Goal: Task Accomplishment & Management: Manage account settings

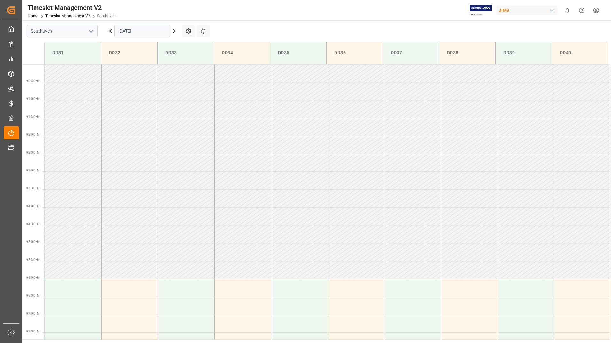
scroll to position [246, 0]
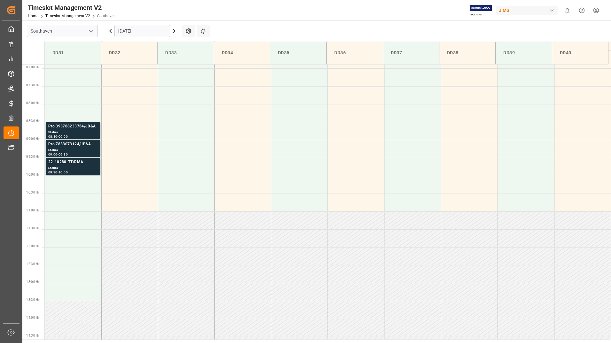
click at [147, 30] on input "[DATE]" at bounding box center [142, 31] width 56 height 12
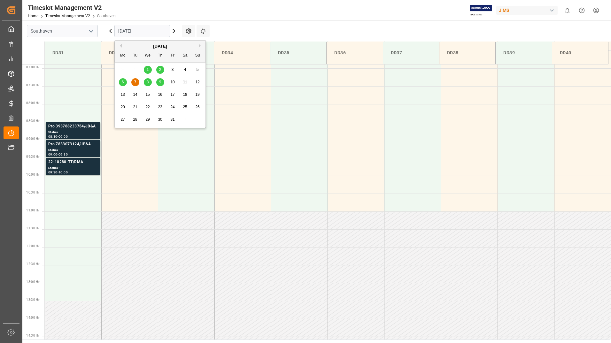
click at [148, 81] on span "8" at bounding box center [148, 82] width 2 height 4
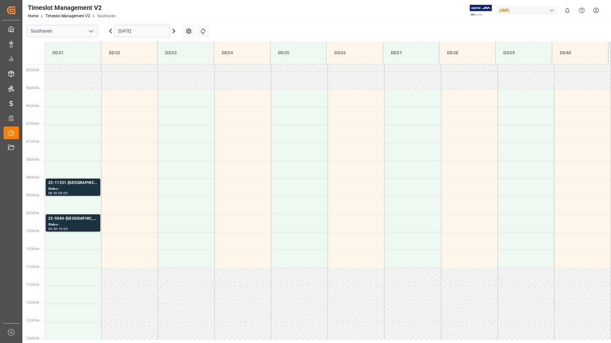
scroll to position [210, 0]
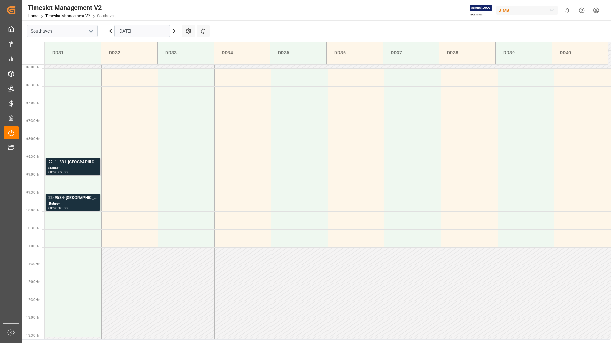
click at [73, 169] on div "Status -" at bounding box center [72, 167] width 49 height 5
click at [69, 201] on div "Status -" at bounding box center [72, 203] width 49 height 5
click at [75, 82] on td at bounding box center [73, 77] width 57 height 18
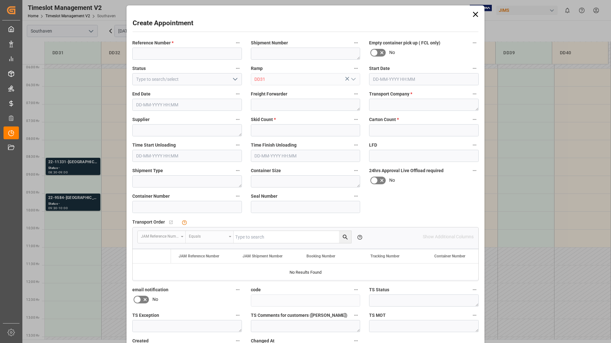
type input "[DATE] 06:00"
type input "[DATE] 06:30"
click at [155, 53] on input at bounding box center [187, 54] width 110 height 12
type input "Barco/JB&A"
click at [263, 129] on input "text" at bounding box center [306, 130] width 110 height 12
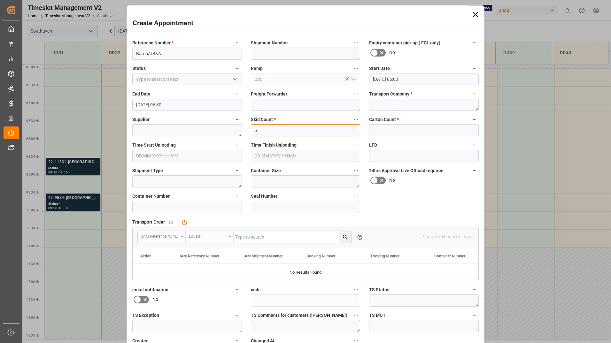
type input "5"
click at [390, 133] on input "text" at bounding box center [424, 130] width 110 height 12
type input "0"
click at [165, 132] on textarea at bounding box center [187, 130] width 110 height 12
type textarea "BARCO/JB&A"
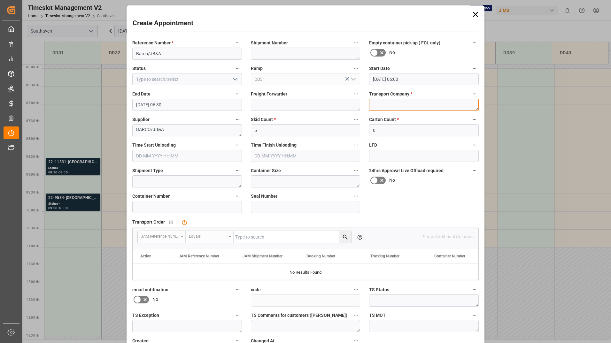
click at [394, 104] on textarea at bounding box center [424, 105] width 110 height 12
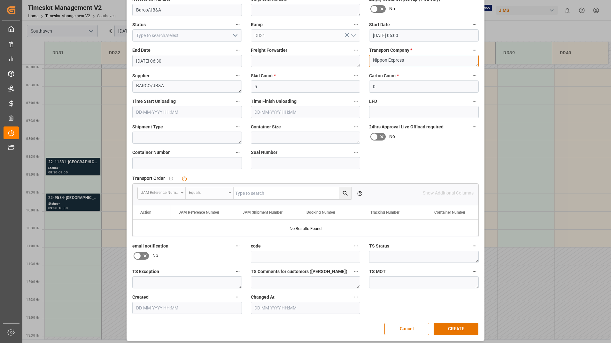
scroll to position [47, 0]
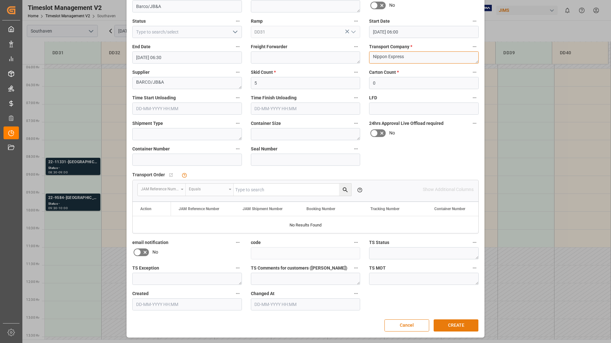
type textarea "Nippon Express"
click at [446, 321] on button "CREATE" at bounding box center [455, 325] width 45 height 12
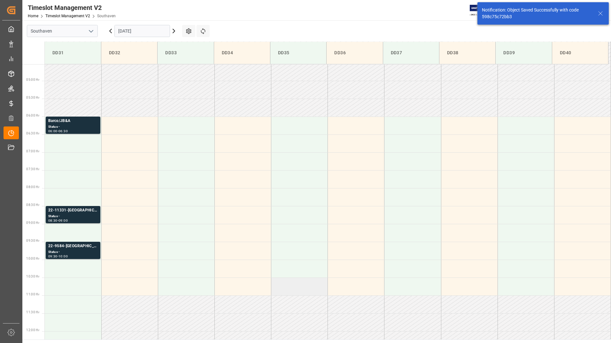
scroll to position [175, 0]
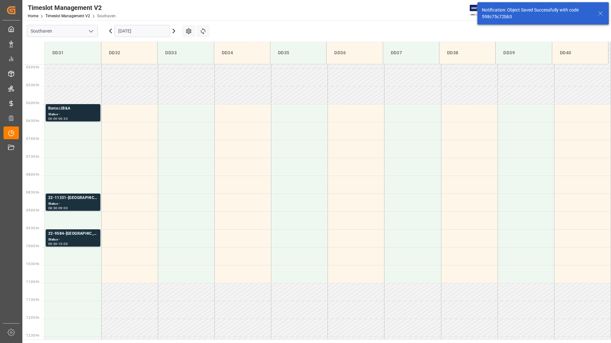
click at [77, 110] on div "Barco/JB&A" at bounding box center [72, 108] width 49 height 6
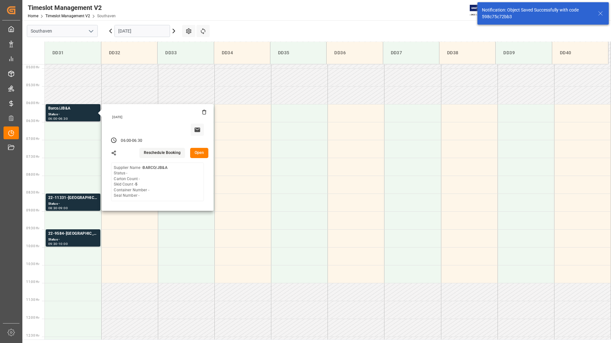
click at [198, 153] on button "Open" at bounding box center [199, 153] width 19 height 10
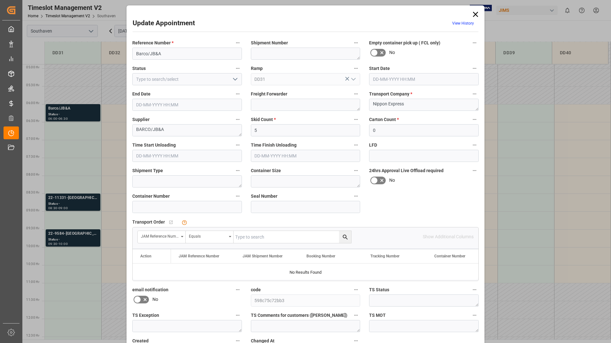
type input "[DATE] 06:00"
type input "[DATE] 06:30"
type input "[DATE] 12:18"
click at [230, 107] on input "[DATE] 06:30" at bounding box center [187, 105] width 110 height 12
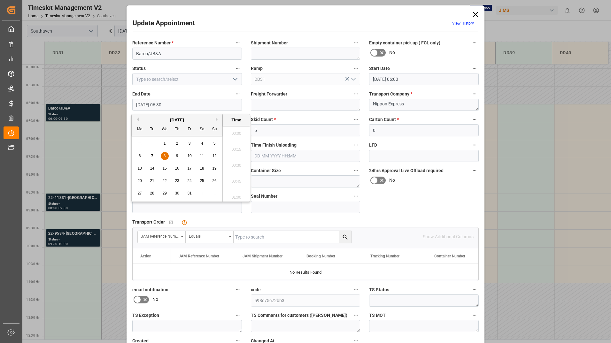
scroll to position [385, 0]
click at [166, 155] on div "8" at bounding box center [165, 156] width 8 height 8
click at [237, 196] on li "08:30" at bounding box center [236, 195] width 27 height 16
type input "[DATE] 08:30"
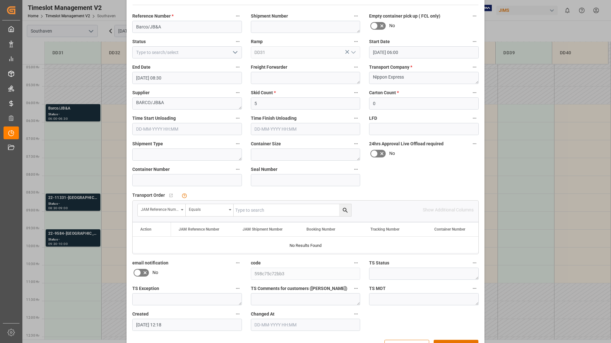
scroll to position [47, 0]
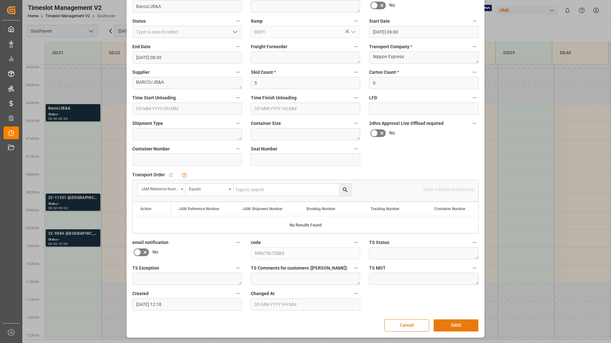
click at [452, 324] on button "SAVE" at bounding box center [455, 325] width 45 height 12
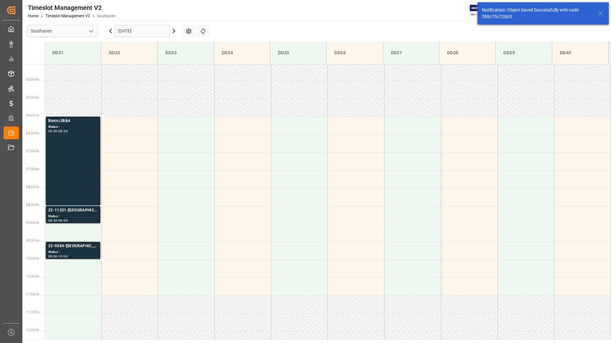
scroll to position [175, 0]
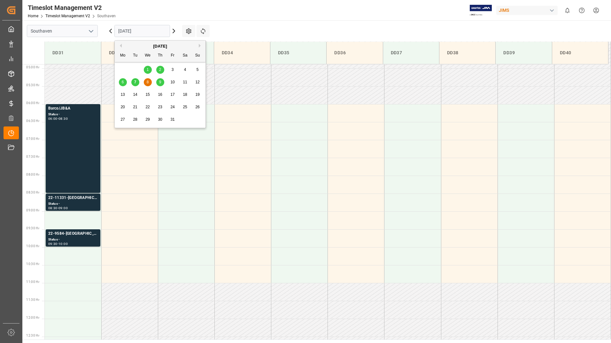
click at [127, 30] on input "[DATE]" at bounding box center [142, 31] width 56 height 12
click at [133, 80] on div "7" at bounding box center [135, 83] width 8 height 8
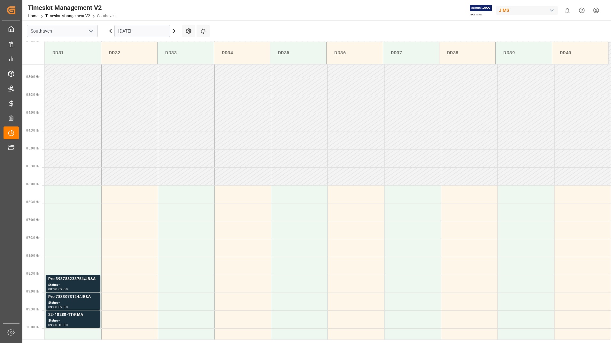
scroll to position [210, 0]
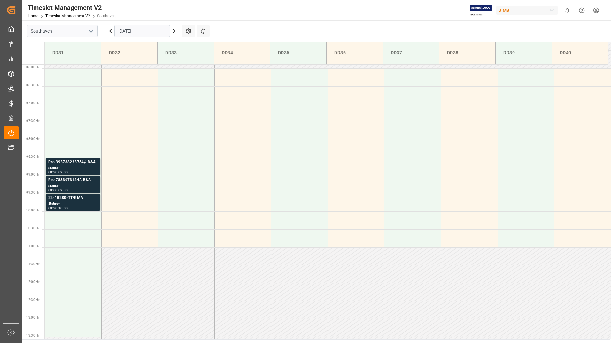
click at [118, 33] on input "[DATE]" at bounding box center [142, 31] width 56 height 12
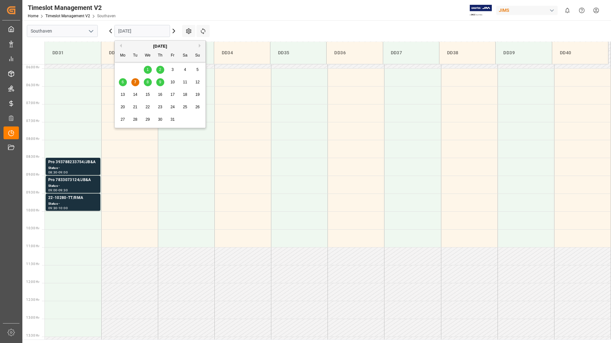
click at [123, 81] on span "6" at bounding box center [123, 82] width 2 height 4
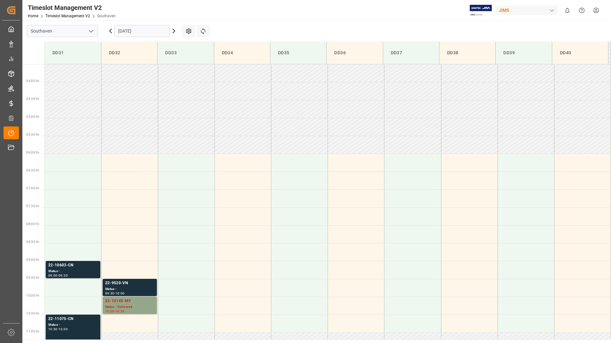
scroll to position [246, 0]
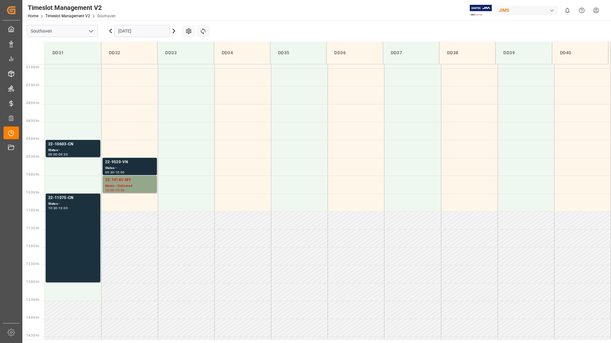
click at [153, 166] on div "Status -" at bounding box center [129, 167] width 49 height 5
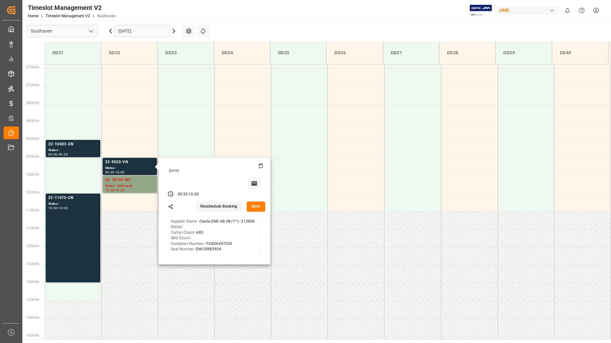
click at [252, 204] on button "Open" at bounding box center [256, 207] width 19 height 10
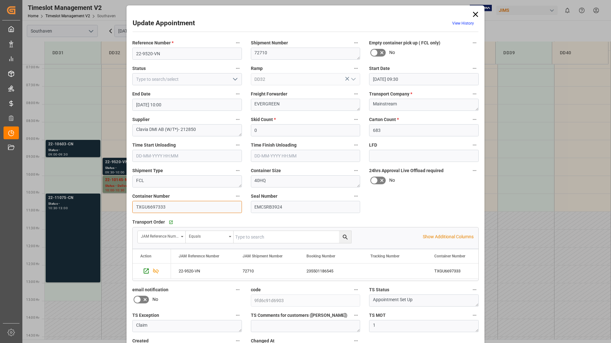
drag, startPoint x: 133, startPoint y: 209, endPoint x: 168, endPoint y: 209, distance: 34.5
click at [168, 209] on input "TXGU6697333" at bounding box center [187, 207] width 110 height 12
click at [475, 14] on icon at bounding box center [475, 14] width 5 height 5
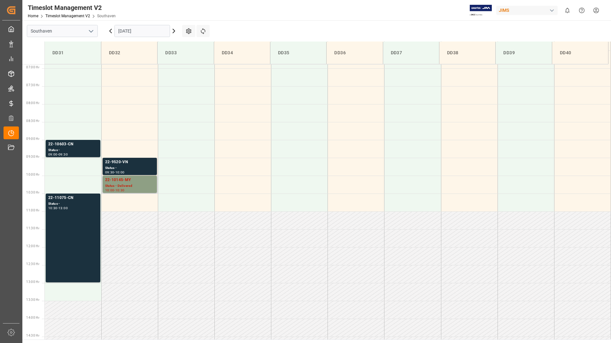
click at [126, 183] on div "Status - Delivered" at bounding box center [129, 185] width 49 height 5
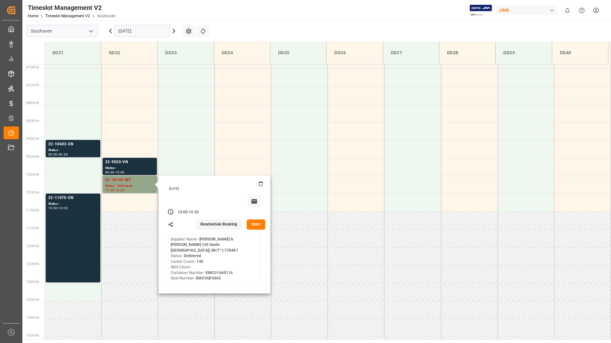
click at [258, 225] on button "Open" at bounding box center [256, 224] width 19 height 10
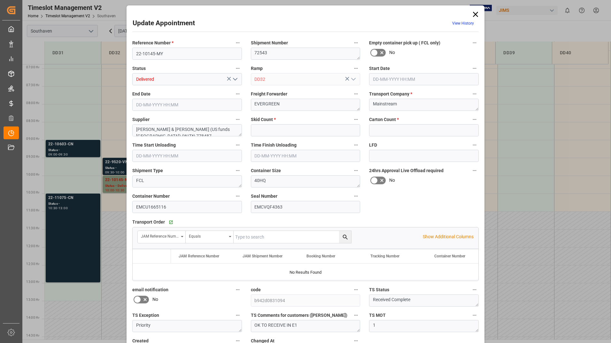
type input "0"
type input "145"
type input "[DATE] 10:00"
type input "[DATE] 10:30"
type input "[DATE] 17:46"
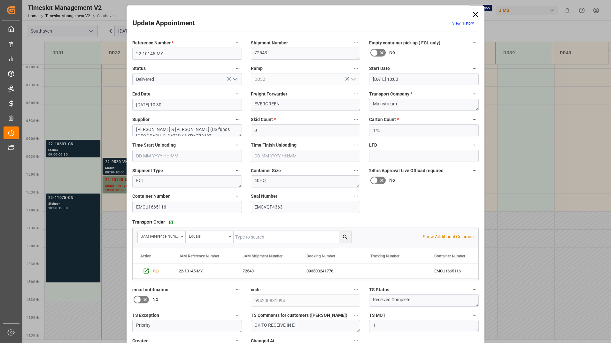
click at [234, 80] on polyline "open menu" at bounding box center [235, 79] width 4 height 2
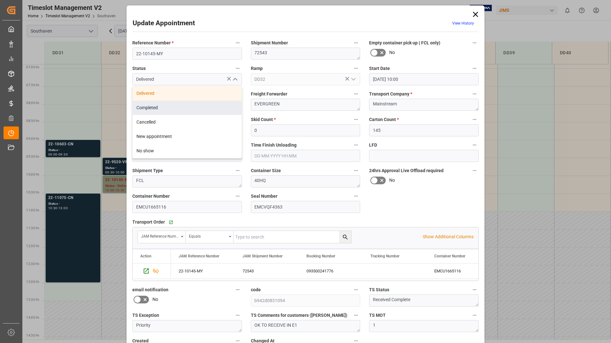
click at [220, 104] on div "Completed" at bounding box center [187, 108] width 109 height 14
type input "Completed"
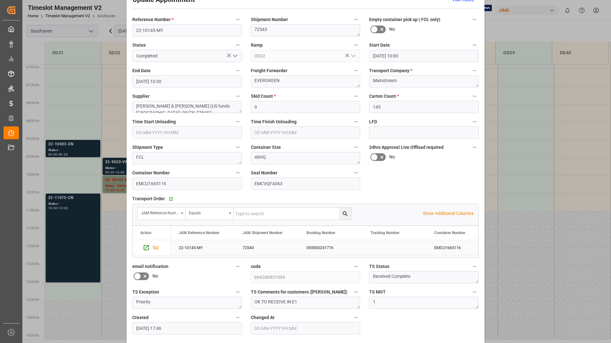
scroll to position [47, 0]
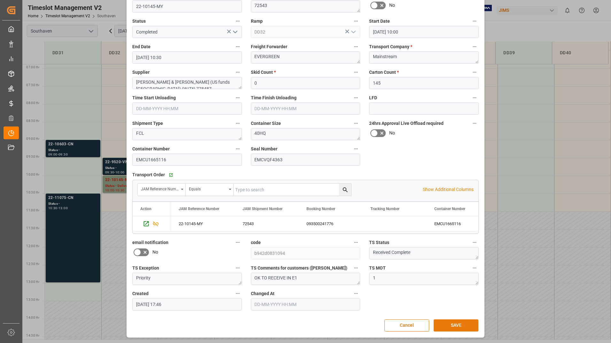
click at [453, 326] on button "SAVE" at bounding box center [455, 325] width 45 height 12
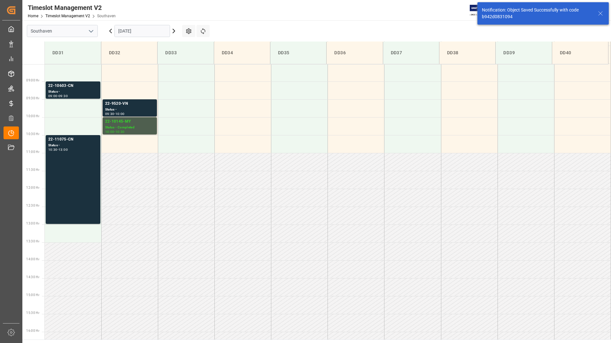
scroll to position [318, 0]
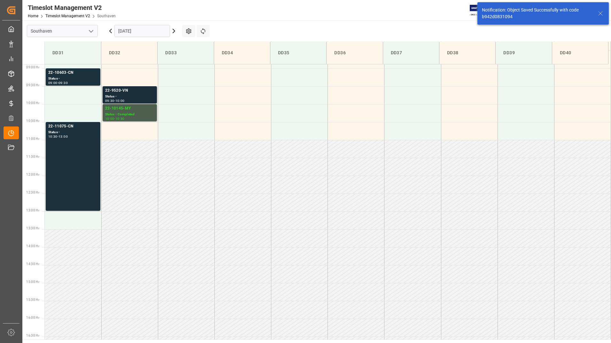
click at [131, 87] on div "22-9520-VN Status - 09:30 - 10:00" at bounding box center [130, 94] width 54 height 17
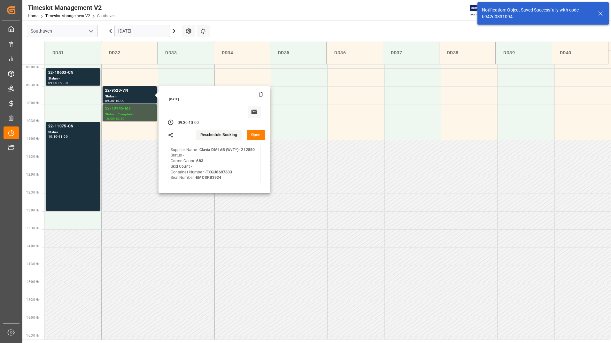
click at [251, 133] on button "Open" at bounding box center [256, 135] width 19 height 10
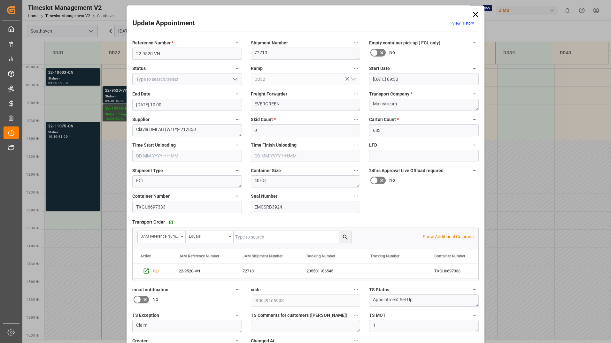
click at [238, 79] on icon "open menu" at bounding box center [235, 79] width 8 height 8
click at [218, 108] on div "Completed" at bounding box center [187, 108] width 109 height 14
type input "Completed"
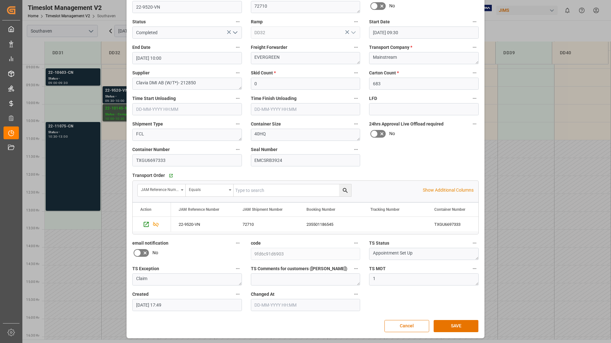
scroll to position [47, 0]
click at [442, 325] on button "SAVE" at bounding box center [455, 325] width 45 height 12
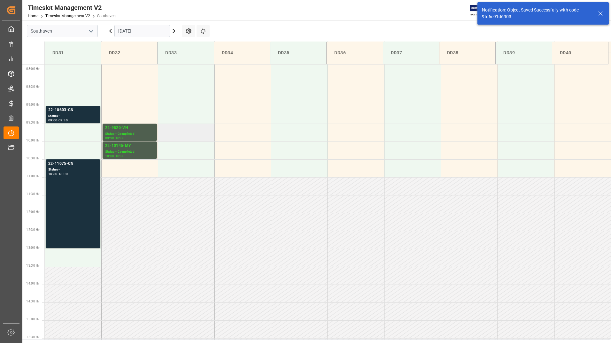
scroll to position [282, 0]
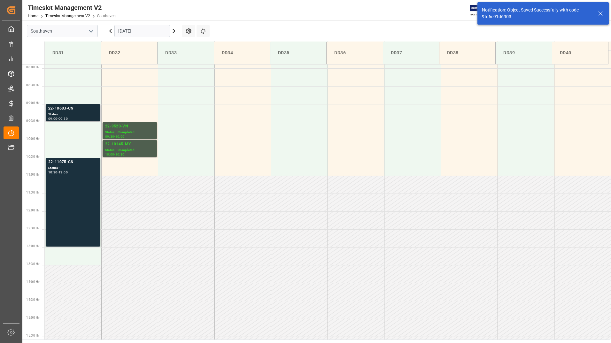
click at [71, 105] on div "22-10603-CN Status - 09:00 - 09:30" at bounding box center [73, 112] width 55 height 17
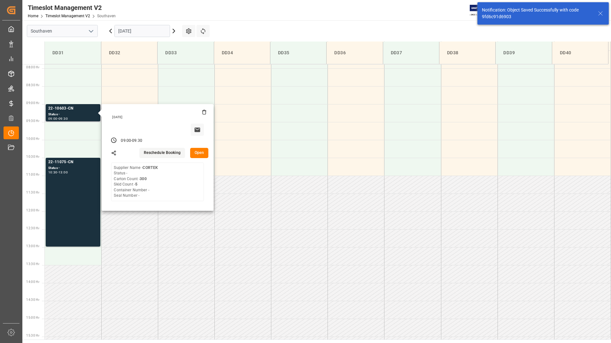
click at [197, 150] on button "Open" at bounding box center [199, 153] width 19 height 10
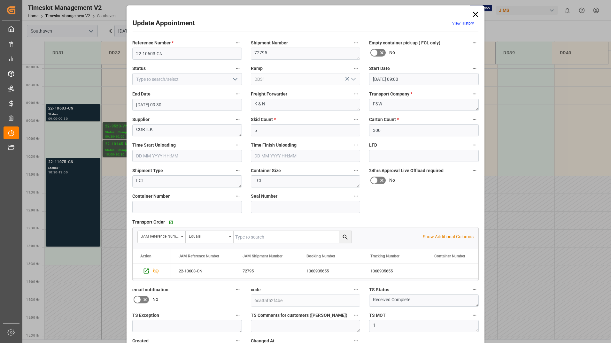
click at [234, 75] on button "open menu" at bounding box center [235, 79] width 10 height 10
click at [216, 110] on div "Completed" at bounding box center [187, 108] width 109 height 14
type input "Completed"
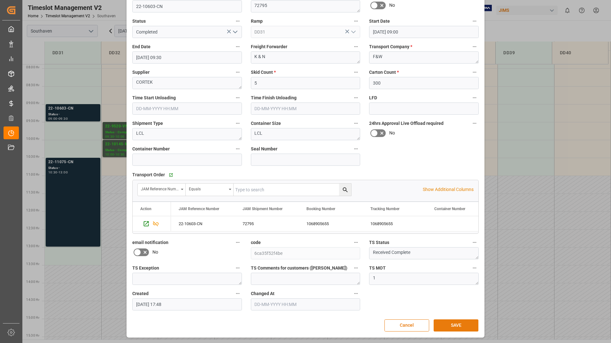
click at [452, 323] on button "SAVE" at bounding box center [455, 325] width 45 height 12
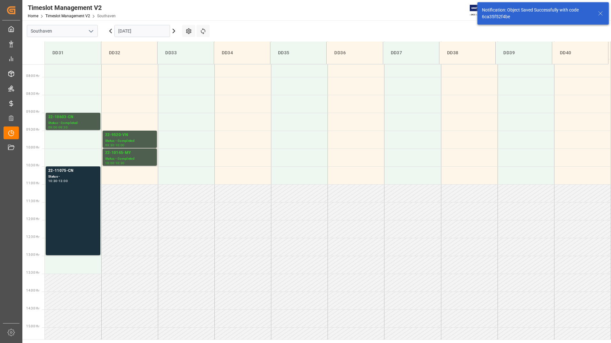
scroll to position [282, 0]
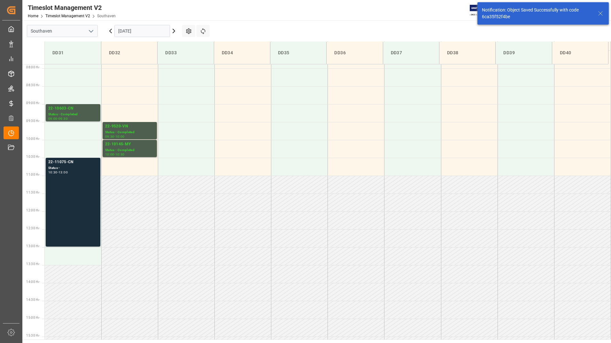
click at [97, 200] on div "22-11075-CN Status - 10:30 - 13:00" at bounding box center [72, 202] width 49 height 86
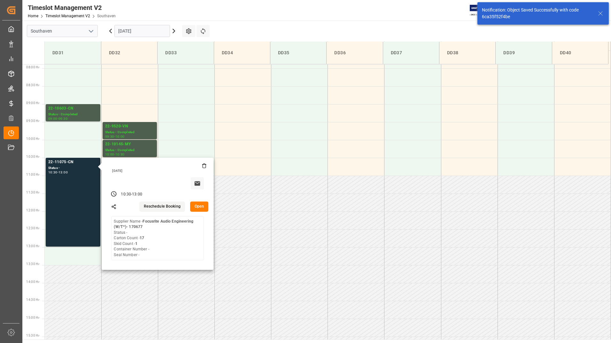
click at [196, 206] on button "Open" at bounding box center [199, 207] width 19 height 10
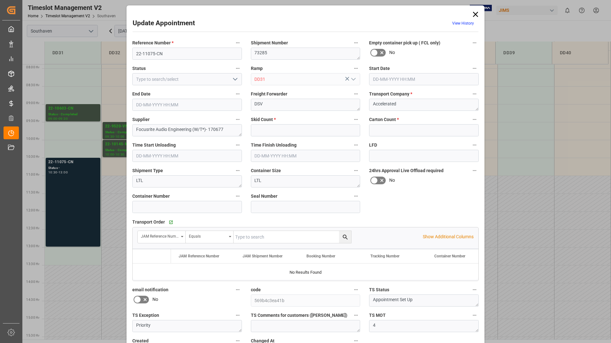
type input "1"
type input "17"
type input "[DATE] 10:30"
type input "[DATE] 13:00"
type input "[DATE] 13:48"
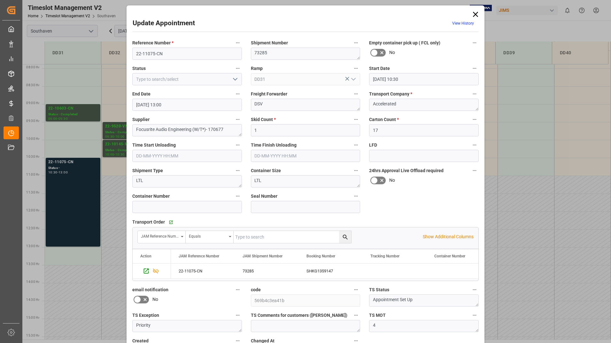
click at [232, 78] on icon "open menu" at bounding box center [235, 79] width 8 height 8
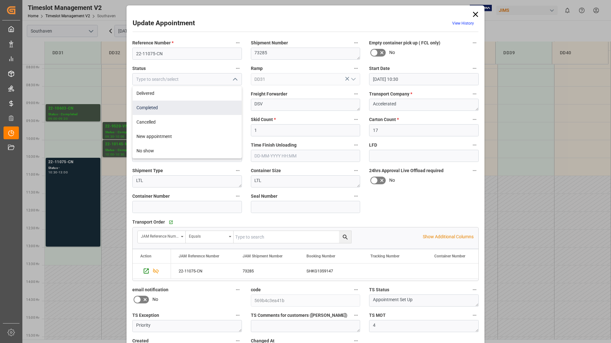
click at [217, 106] on div "Completed" at bounding box center [187, 108] width 109 height 14
type input "Completed"
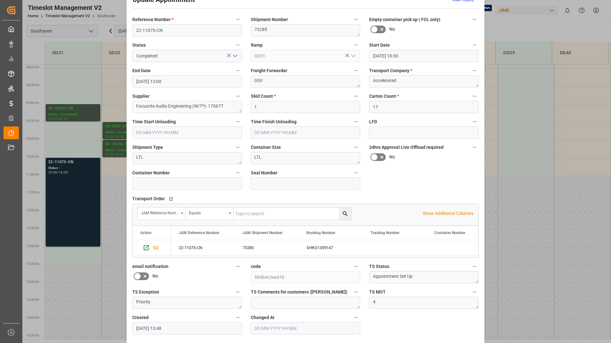
scroll to position [47, 0]
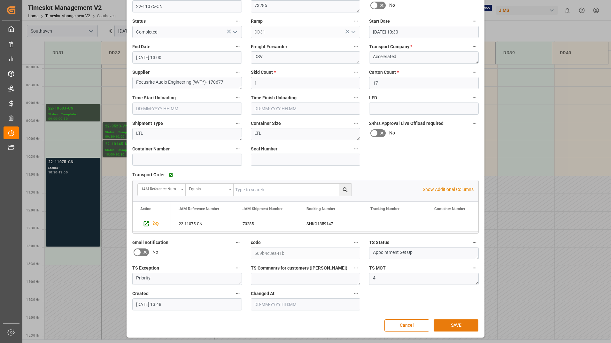
click at [452, 326] on button "SAVE" at bounding box center [455, 325] width 45 height 12
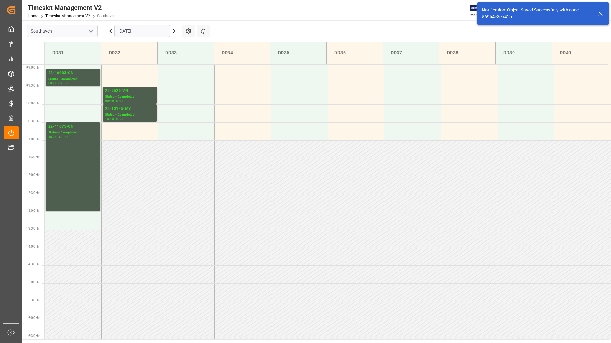
scroll to position [318, 0]
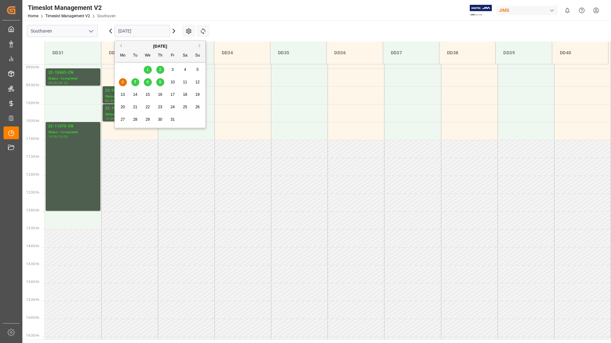
click at [144, 30] on input "[DATE]" at bounding box center [142, 31] width 56 height 12
click at [136, 84] on div "7" at bounding box center [135, 83] width 8 height 8
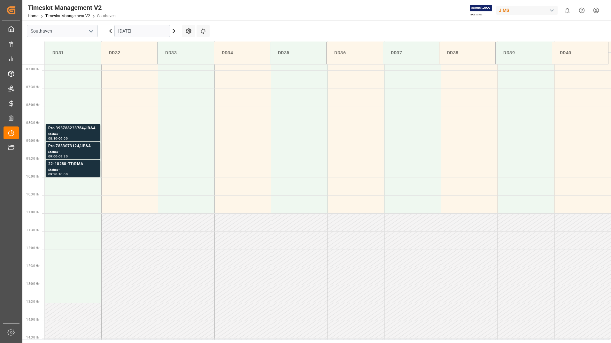
scroll to position [246, 0]
